Goal: Task Accomplishment & Management: Use online tool/utility

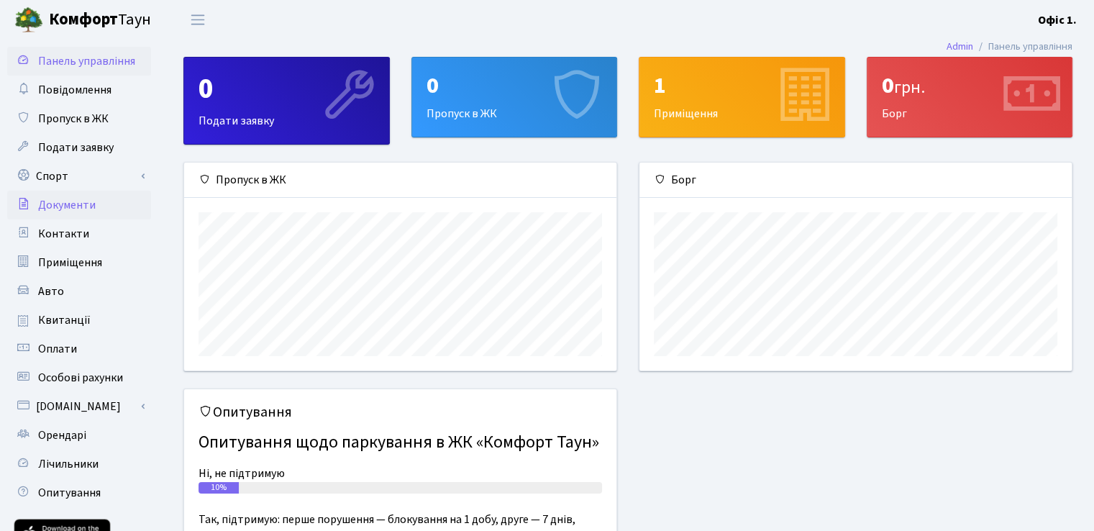
scroll to position [207, 432]
click at [52, 171] on link "Спорт" at bounding box center [79, 176] width 144 height 29
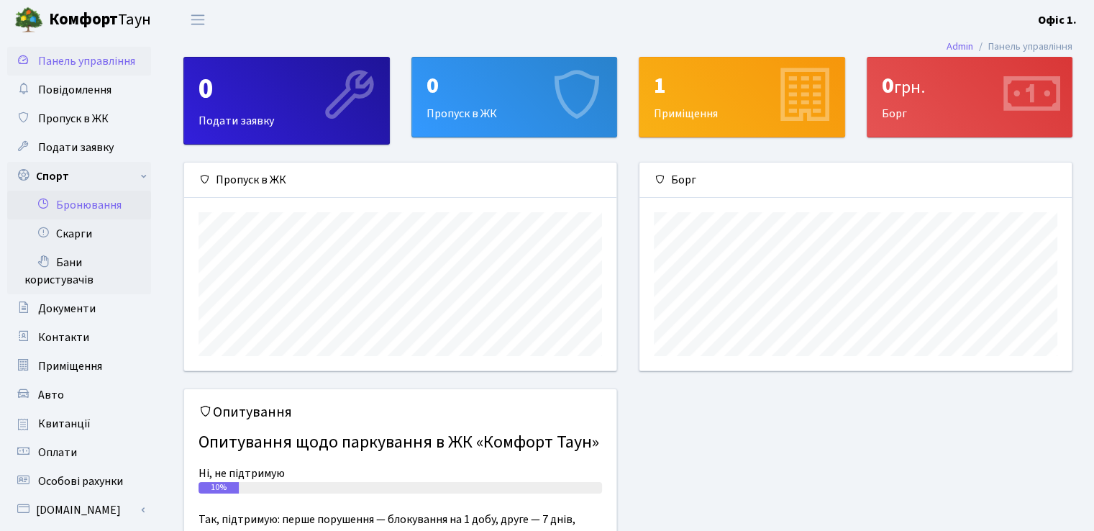
click at [66, 202] on link "Бронювання" at bounding box center [79, 205] width 144 height 29
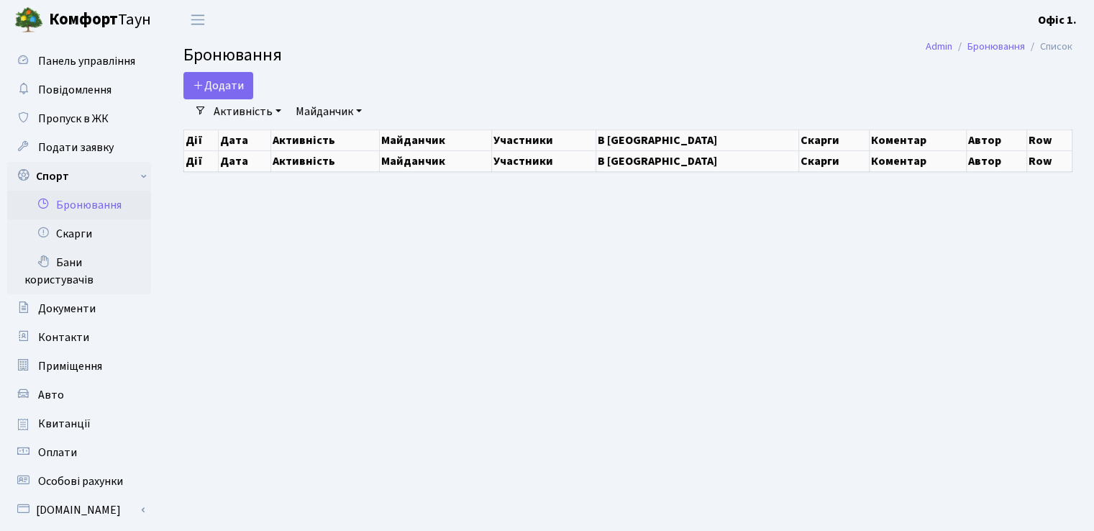
select select "25"
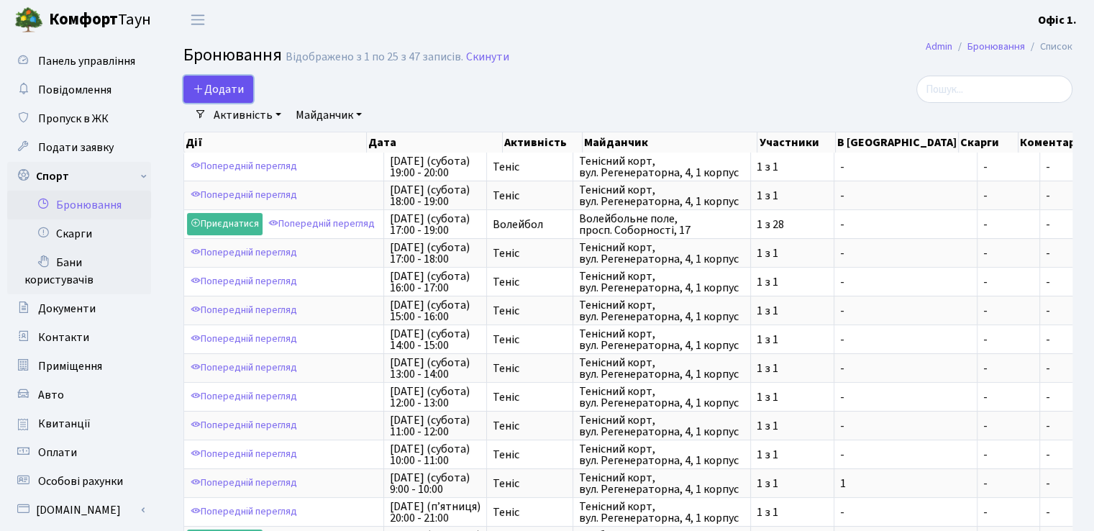
click at [223, 81] on button "Додати" at bounding box center [218, 89] width 70 height 27
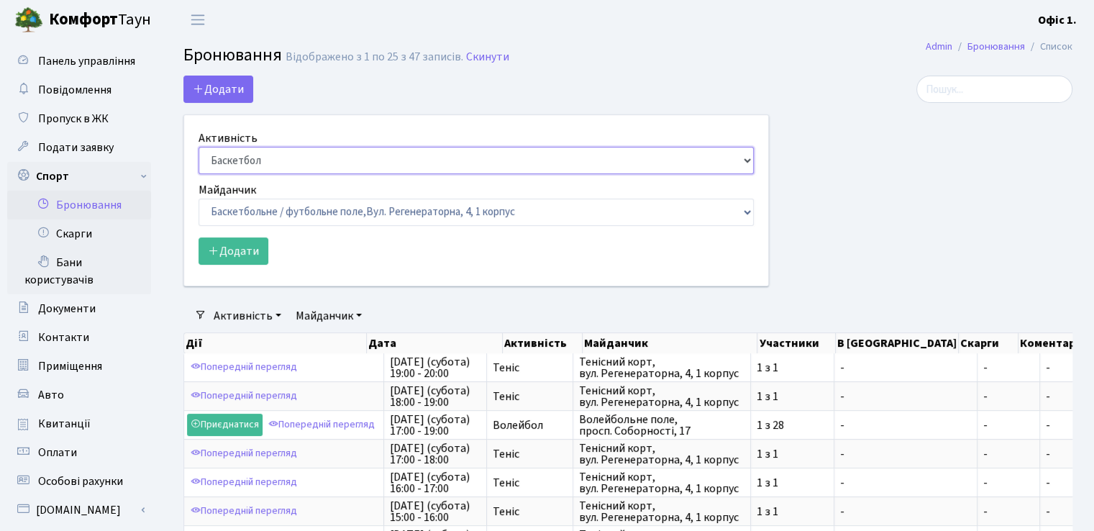
click at [744, 160] on select "Баскетбол Волейбол Йога Катання на роликах Настільний теніс Теніс Футбол Фітнес" at bounding box center [476, 160] width 555 height 27
select select "1"
click at [199, 147] on select "Баскетбол Волейбол Йога Катання на роликах Настільний теніс Теніс Футбол Фітнес" at bounding box center [476, 160] width 555 height 27
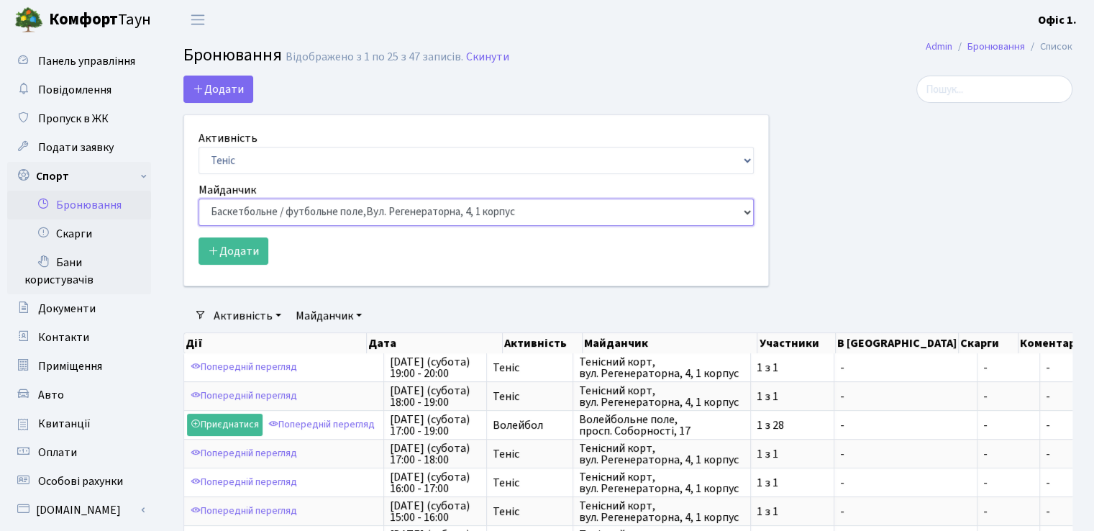
click at [742, 211] on select "Баскетбольне / футбольне поле, Вул. Регенераторна, 4, 1 корпус Баскетбольне пол…" at bounding box center [476, 212] width 555 height 27
select select "1"
click at [199, 199] on select "Баскетбольне / футбольне поле, Вул. Регенераторна, 4, 1 корпус Баскетбольне пол…" at bounding box center [476, 212] width 555 height 27
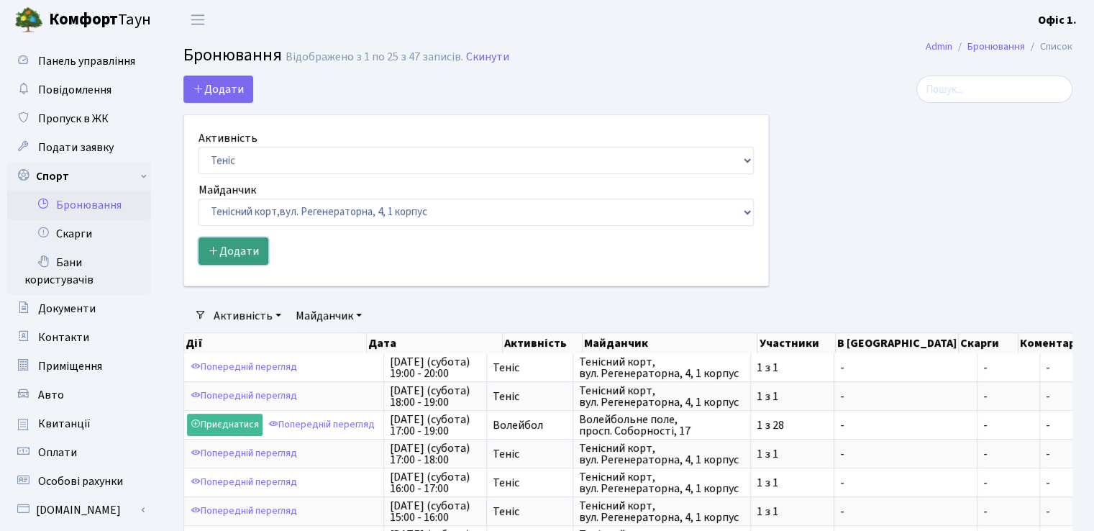
click at [236, 255] on button "Додати" at bounding box center [234, 250] width 70 height 27
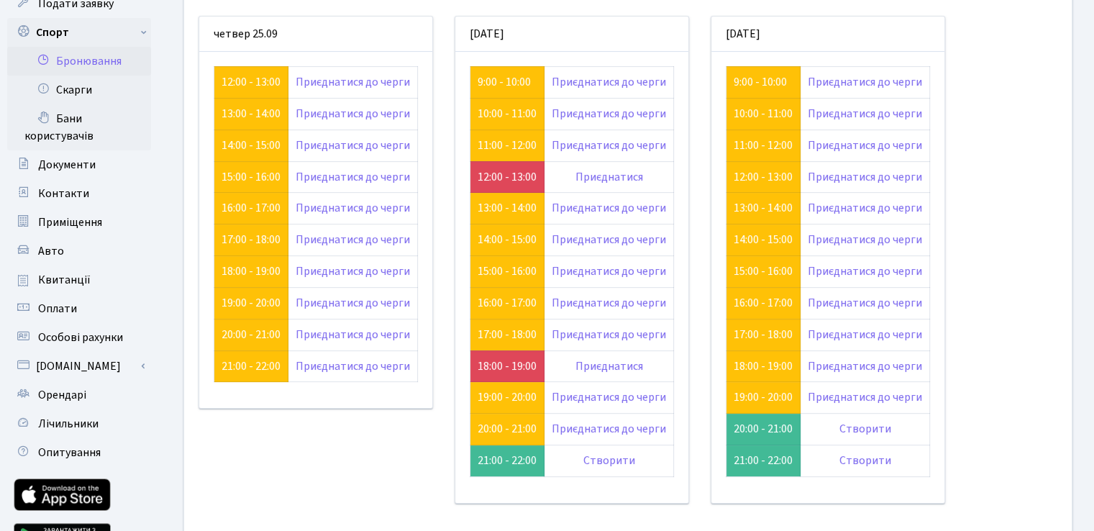
scroll to position [72, 0]
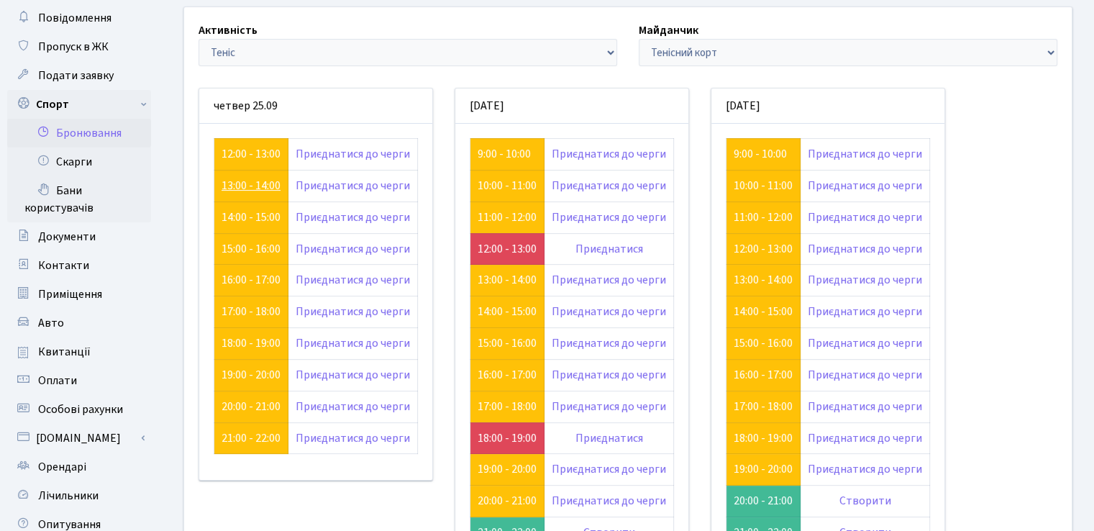
click at [259, 182] on link "13:00 - 14:00" at bounding box center [251, 186] width 59 height 16
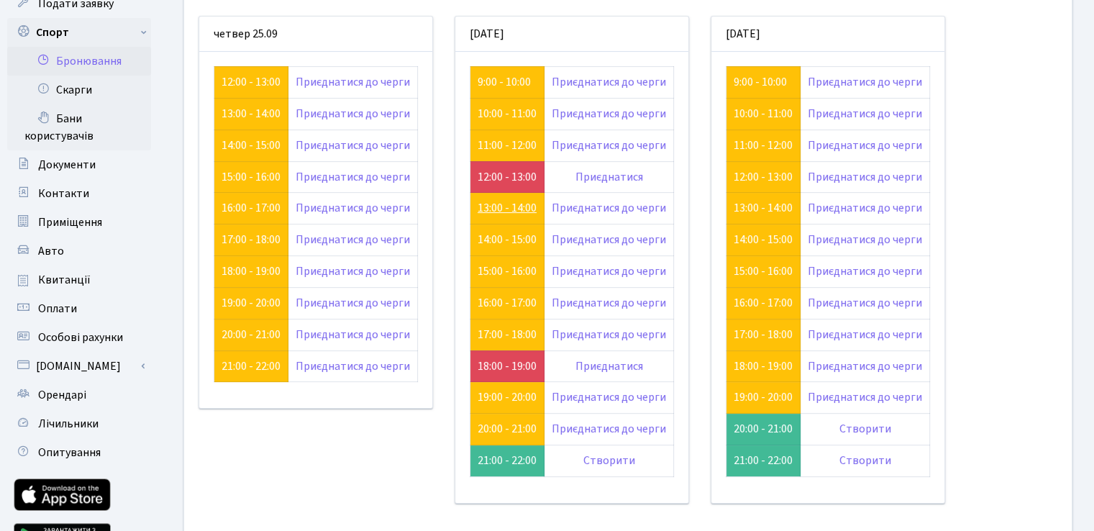
click at [509, 208] on link "13:00 - 14:00" at bounding box center [507, 208] width 59 height 16
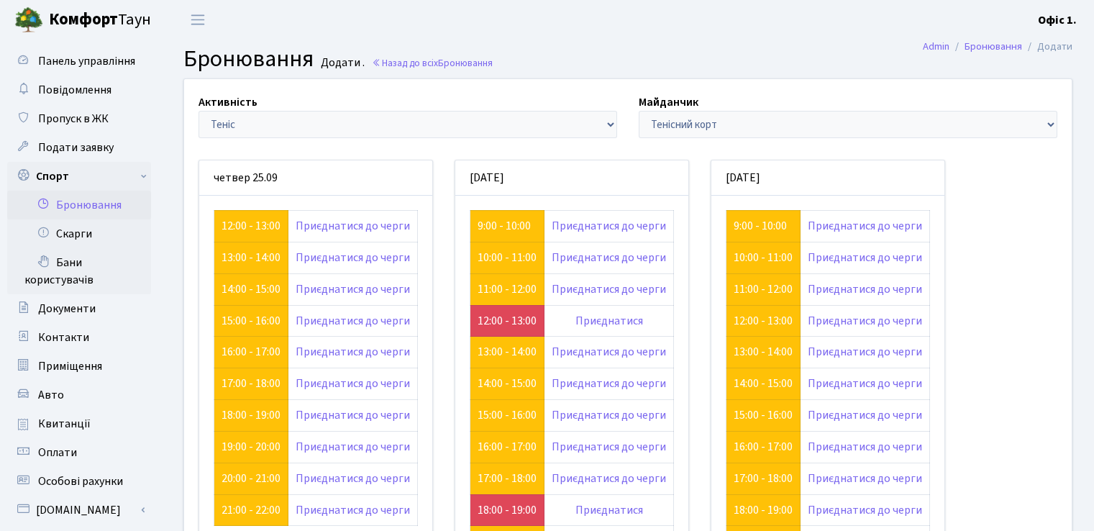
scroll to position [144, 0]
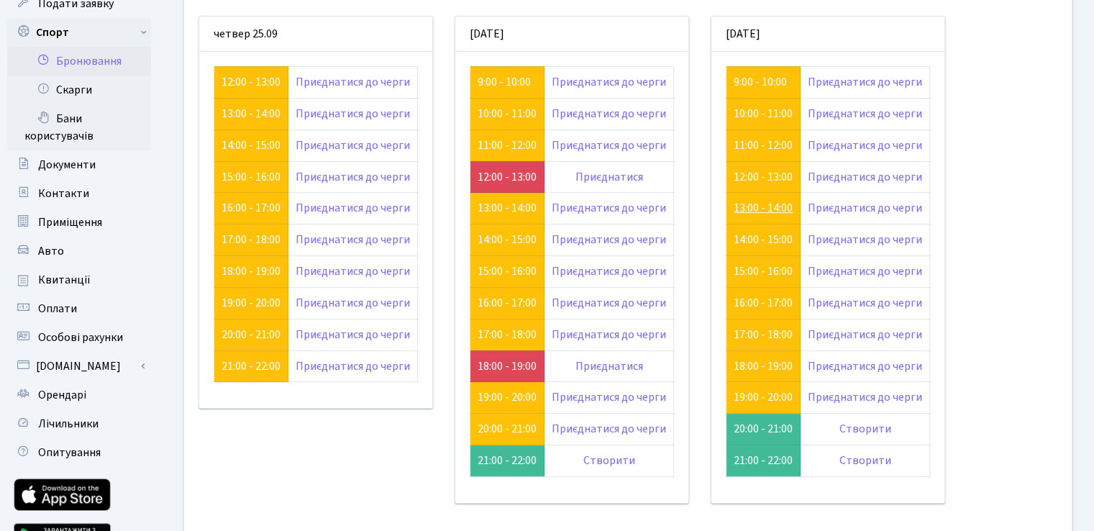
click at [757, 201] on link "13:00 - 14:00" at bounding box center [763, 208] width 59 height 16
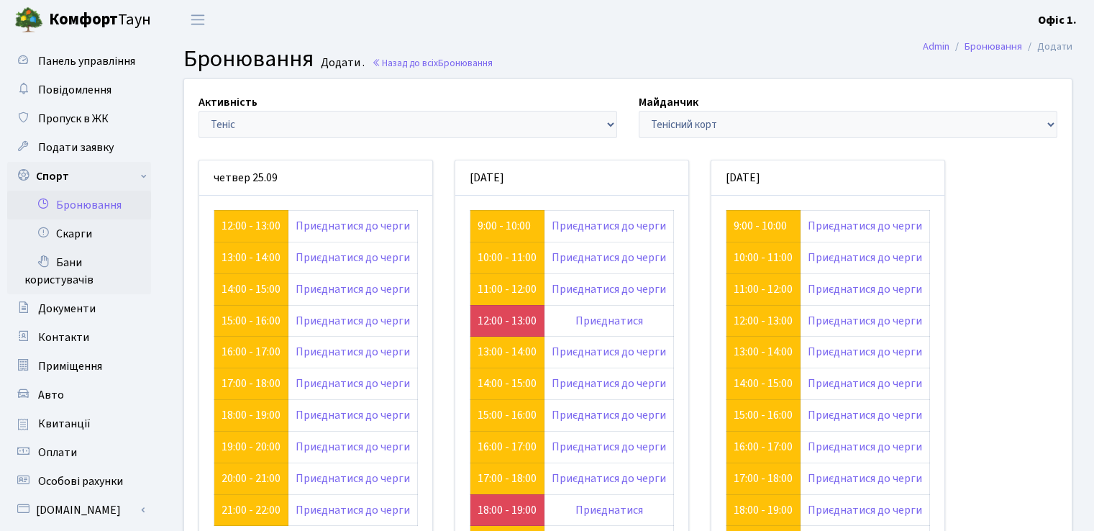
scroll to position [144, 0]
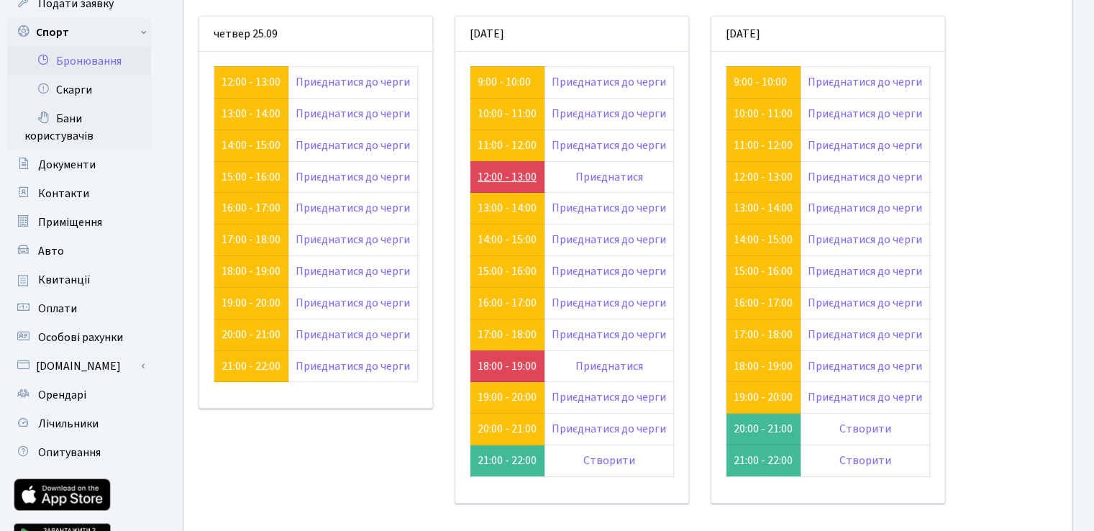
click at [480, 172] on link "12:00 - 13:00" at bounding box center [507, 177] width 59 height 16
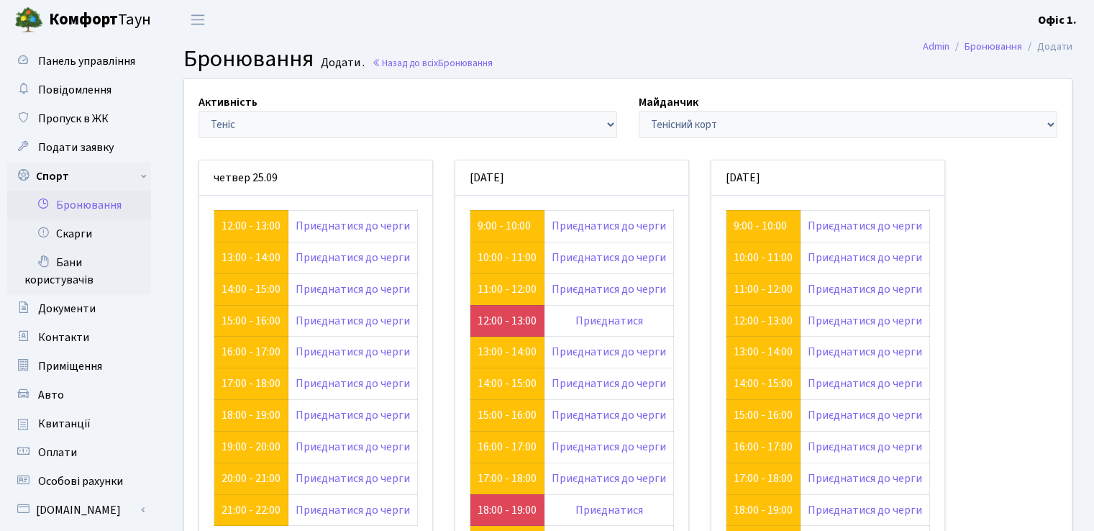
scroll to position [144, 0]
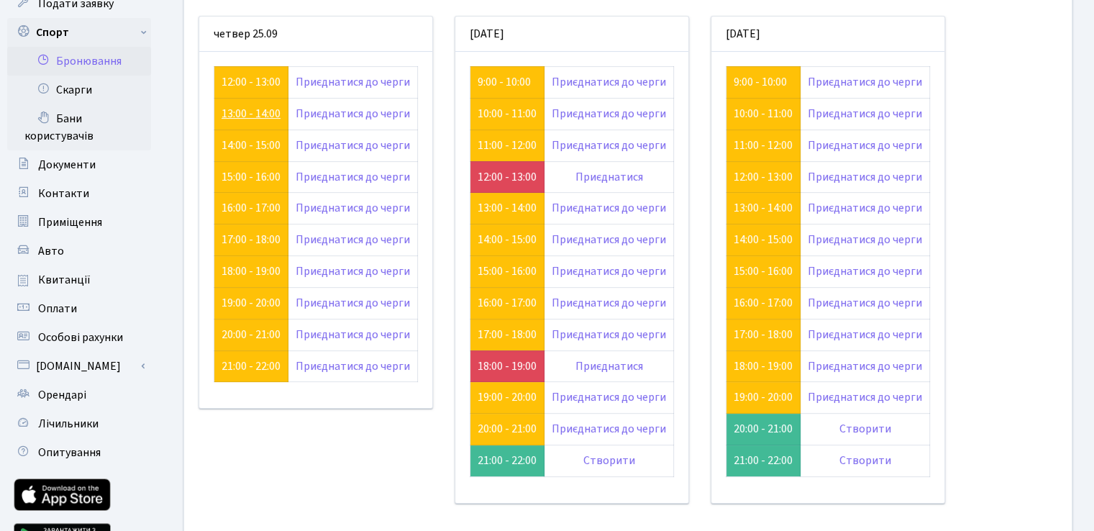
click at [243, 109] on link "13:00 - 14:00" at bounding box center [251, 114] width 59 height 16
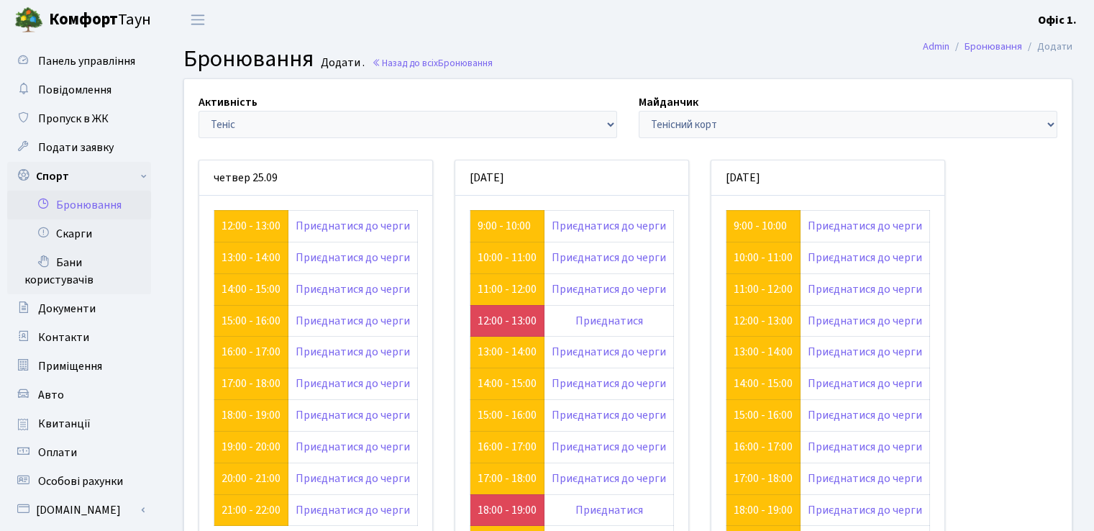
scroll to position [144, 0]
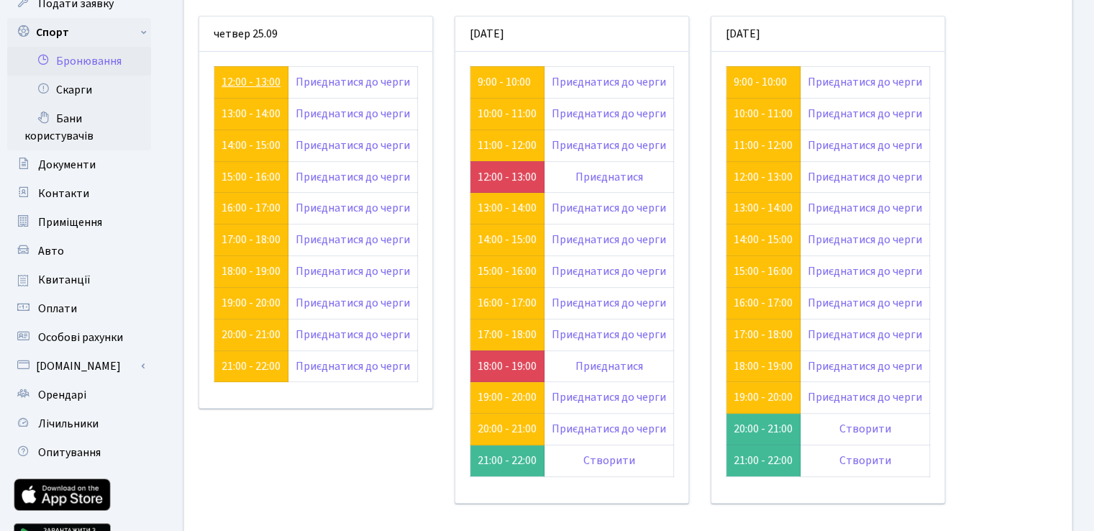
click at [245, 76] on link "12:00 - 13:00" at bounding box center [251, 82] width 59 height 16
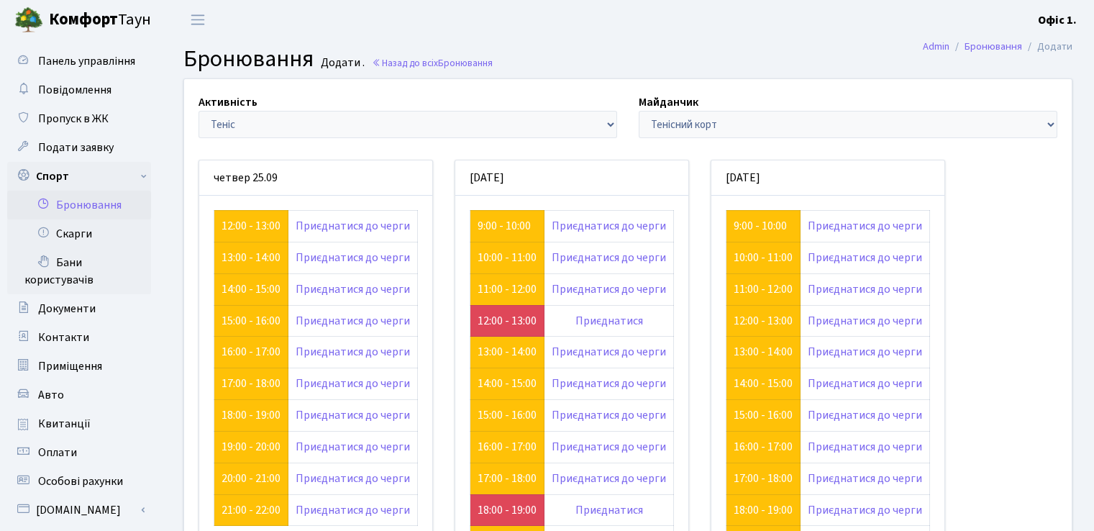
scroll to position [144, 0]
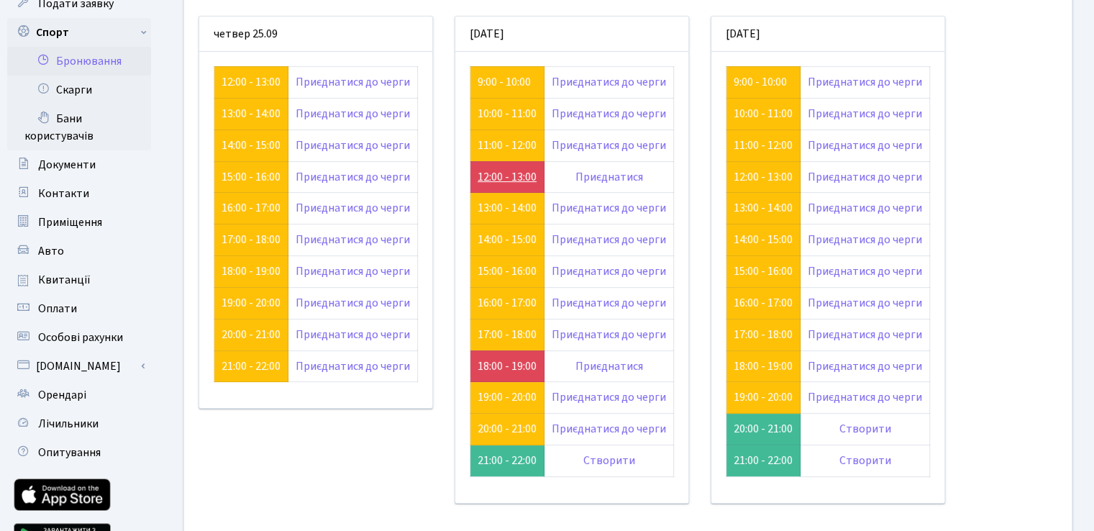
click at [512, 172] on link "12:00 - 13:00" at bounding box center [507, 177] width 59 height 16
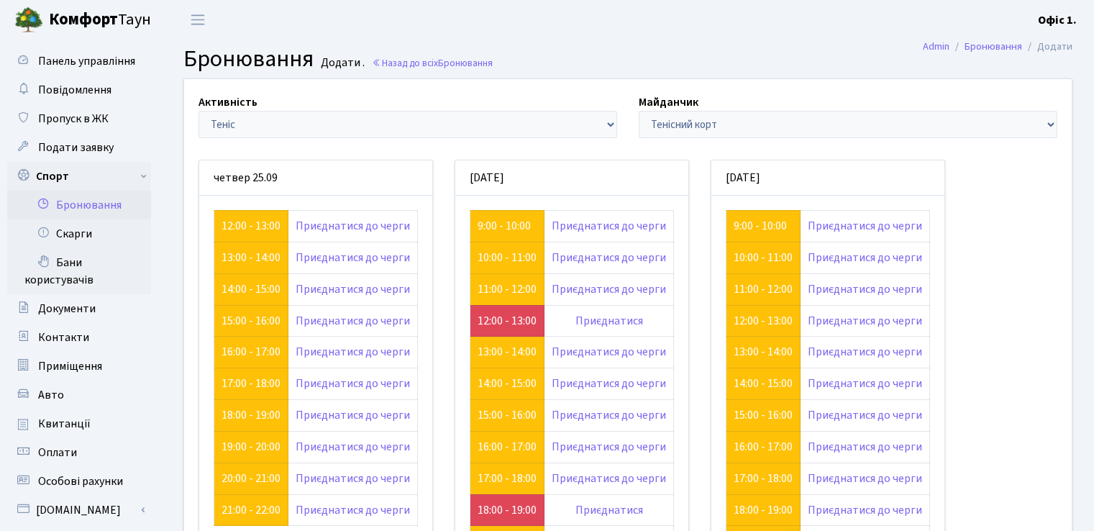
scroll to position [144, 0]
